Goal: Task Accomplishment & Management: Complete application form

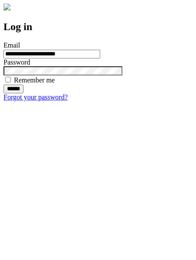
type input "**********"
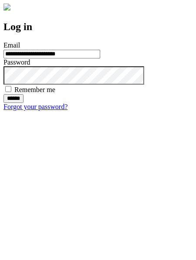
click at [24, 103] on input "******" at bounding box center [13, 98] width 20 height 9
